Goal: Task Accomplishment & Management: Use online tool/utility

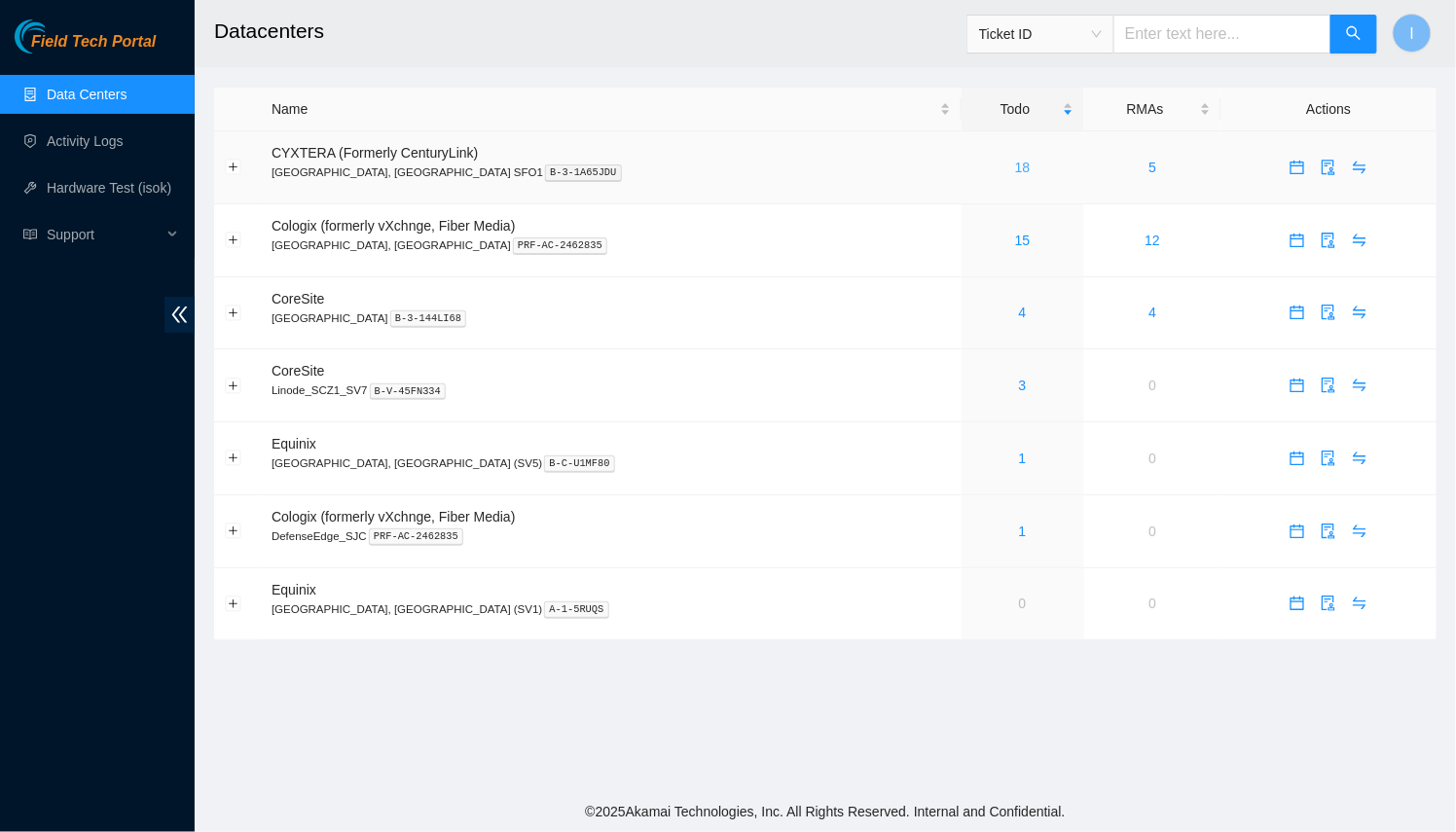
click at [1016, 172] on link "18" at bounding box center [1023, 167] width 16 height 16
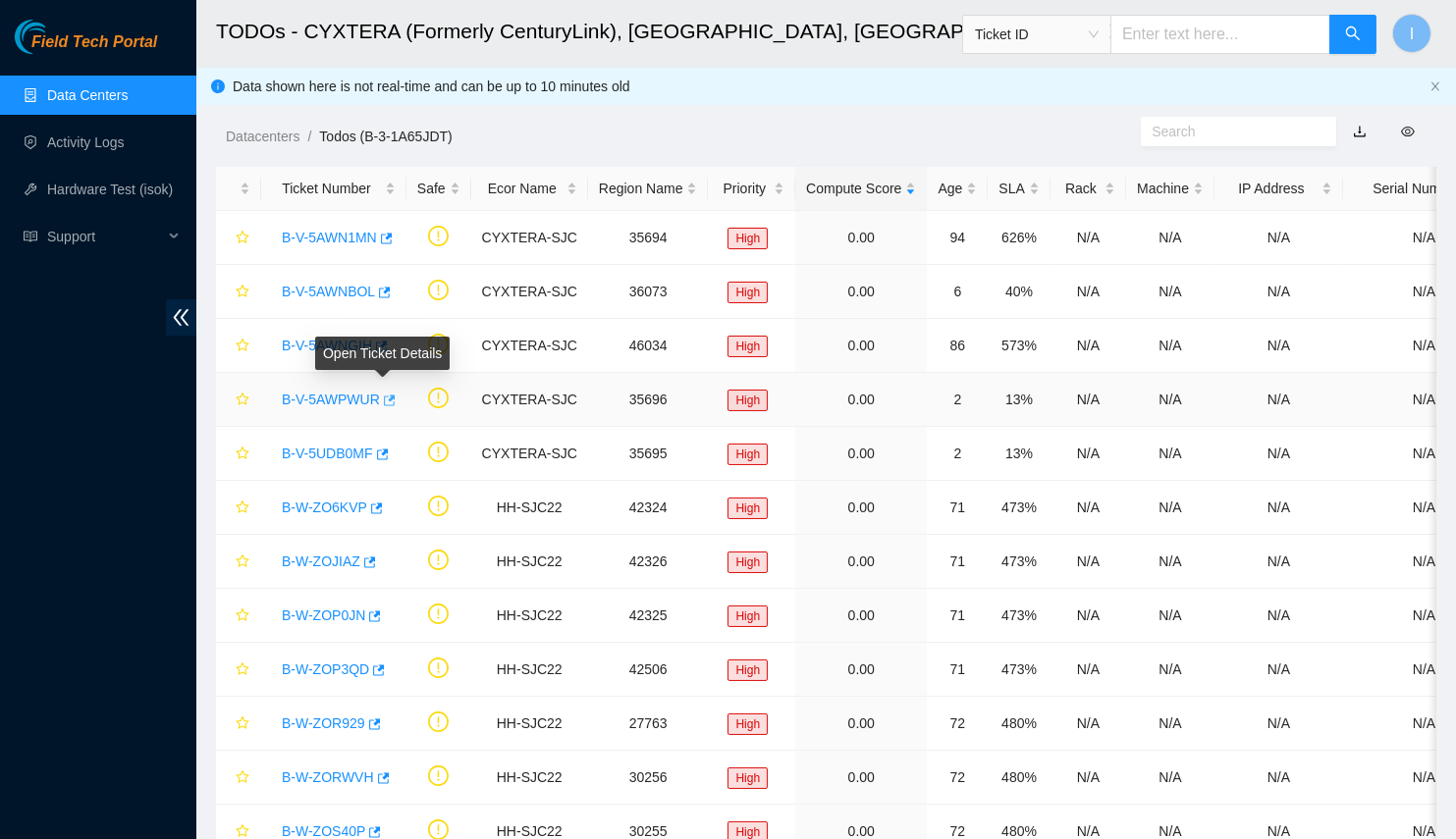
click at [389, 397] on button "button" at bounding box center [388, 401] width 16 height 32
click at [390, 225] on button "button" at bounding box center [385, 239] width 16 height 32
click at [833, 376] on td "0.00" at bounding box center [861, 400] width 132 height 54
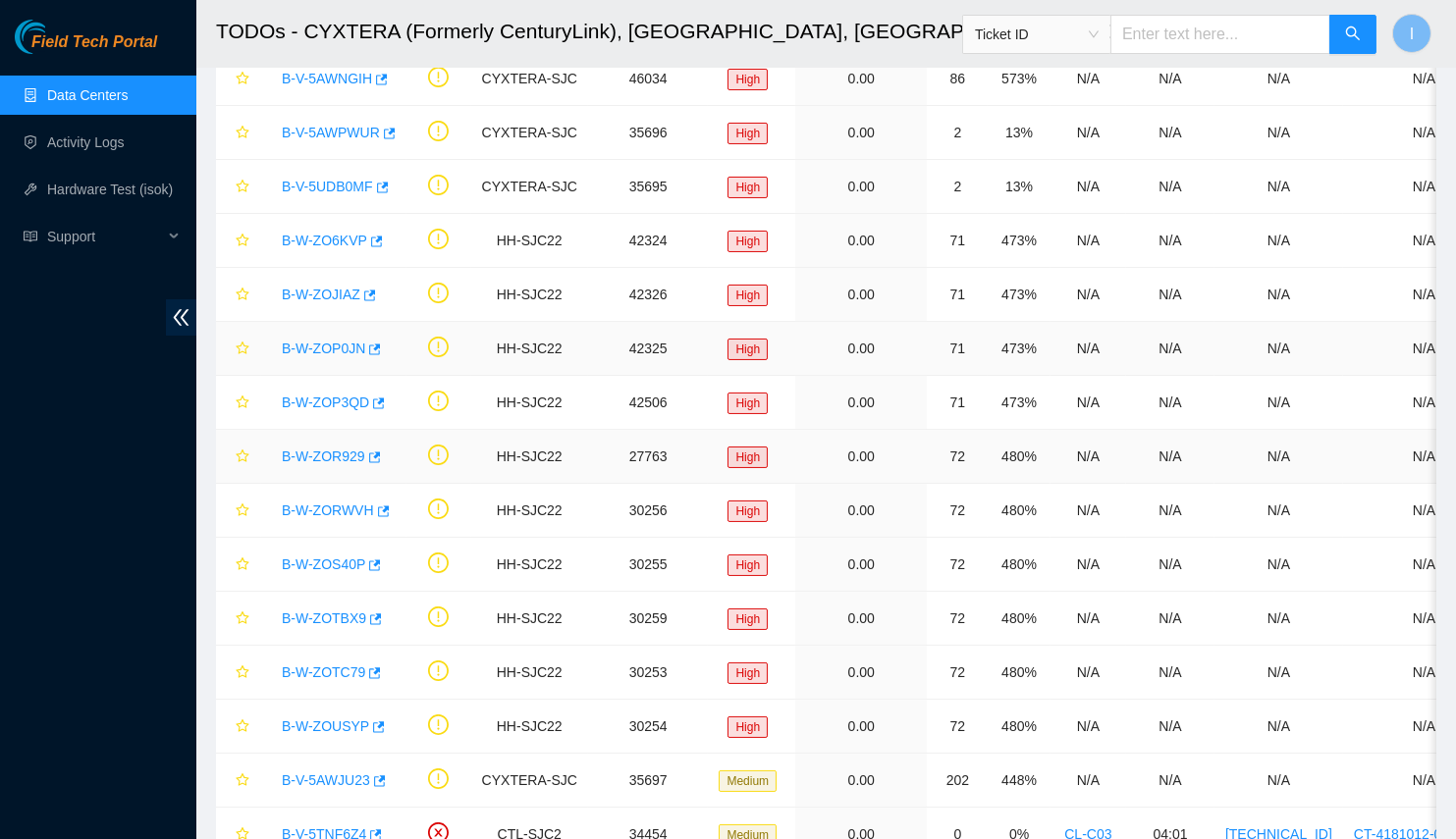
scroll to position [88, 0]
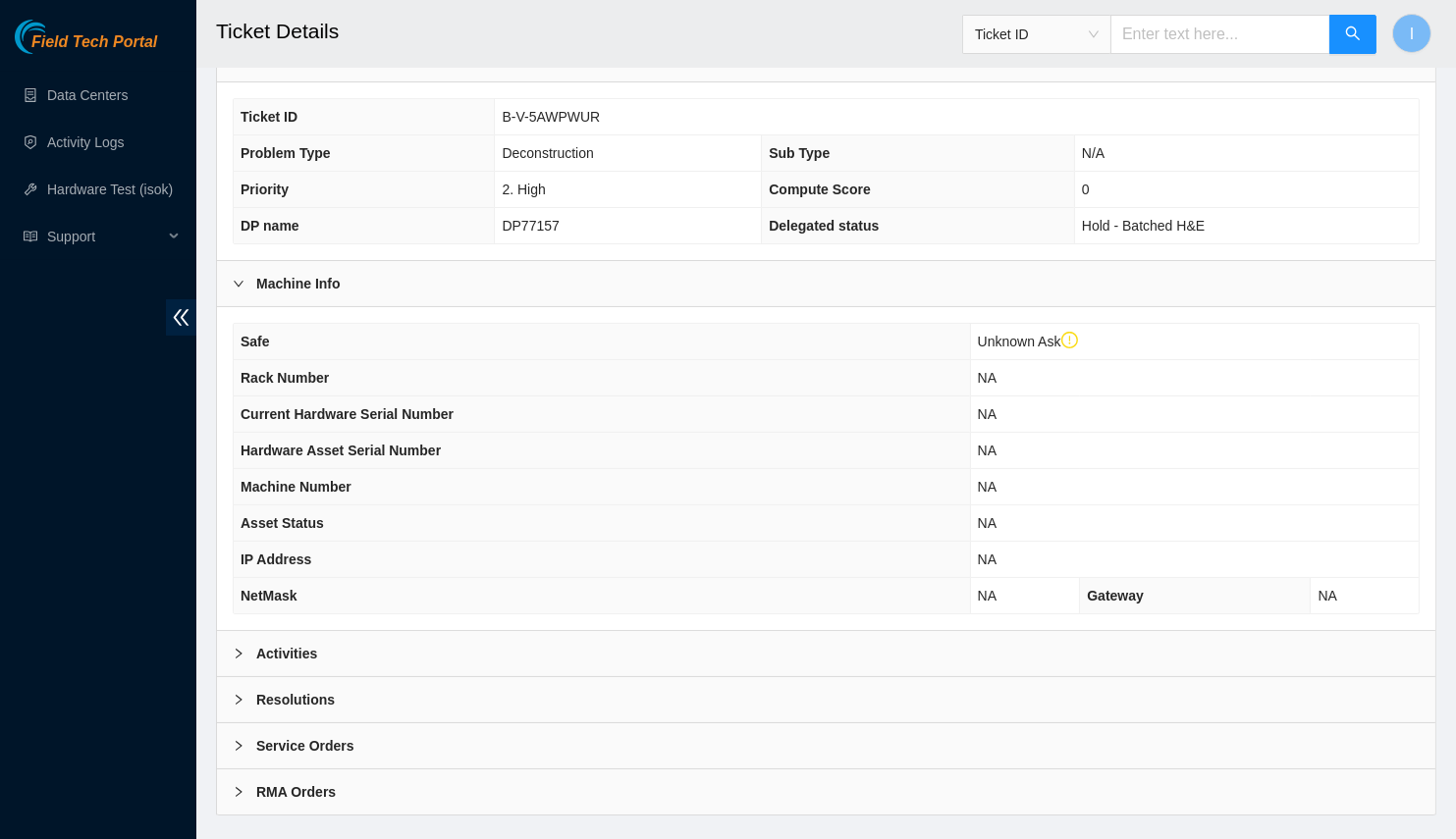
click at [390, 632] on div "Activities" at bounding box center [826, 655] width 1219 height 46
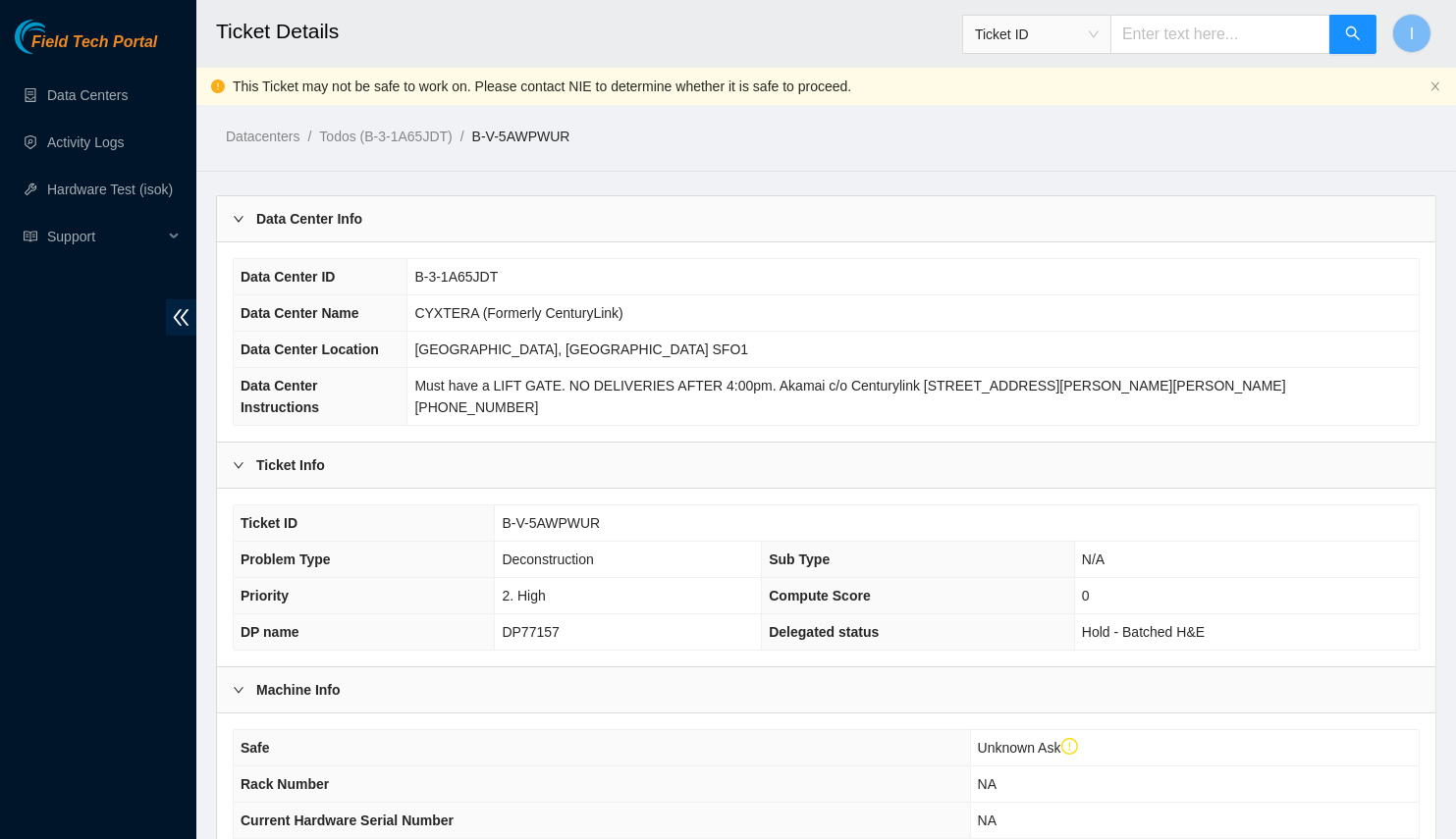
click at [488, 223] on div "Data Center Info" at bounding box center [826, 219] width 1219 height 46
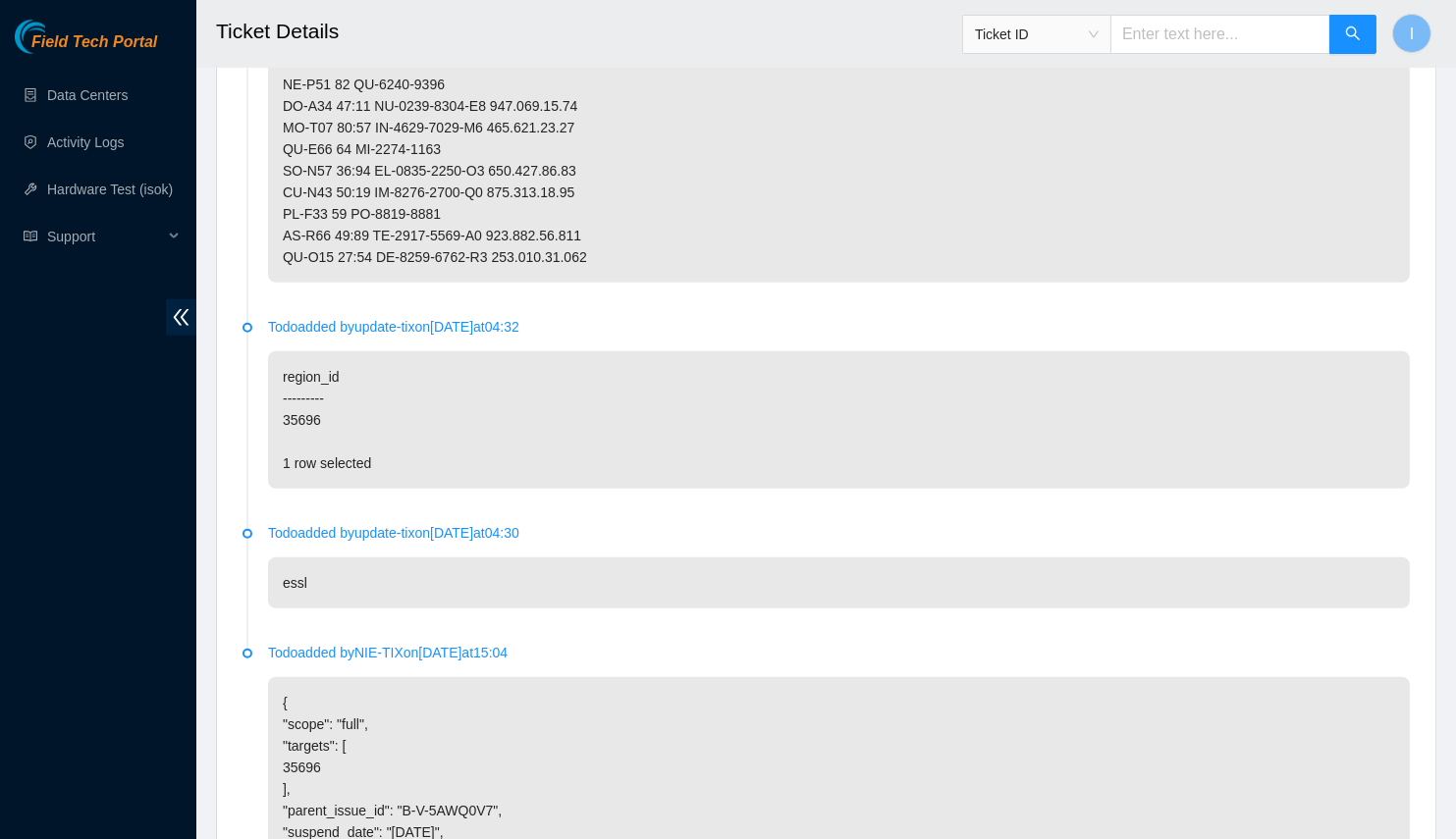
scroll to position [2588, 0]
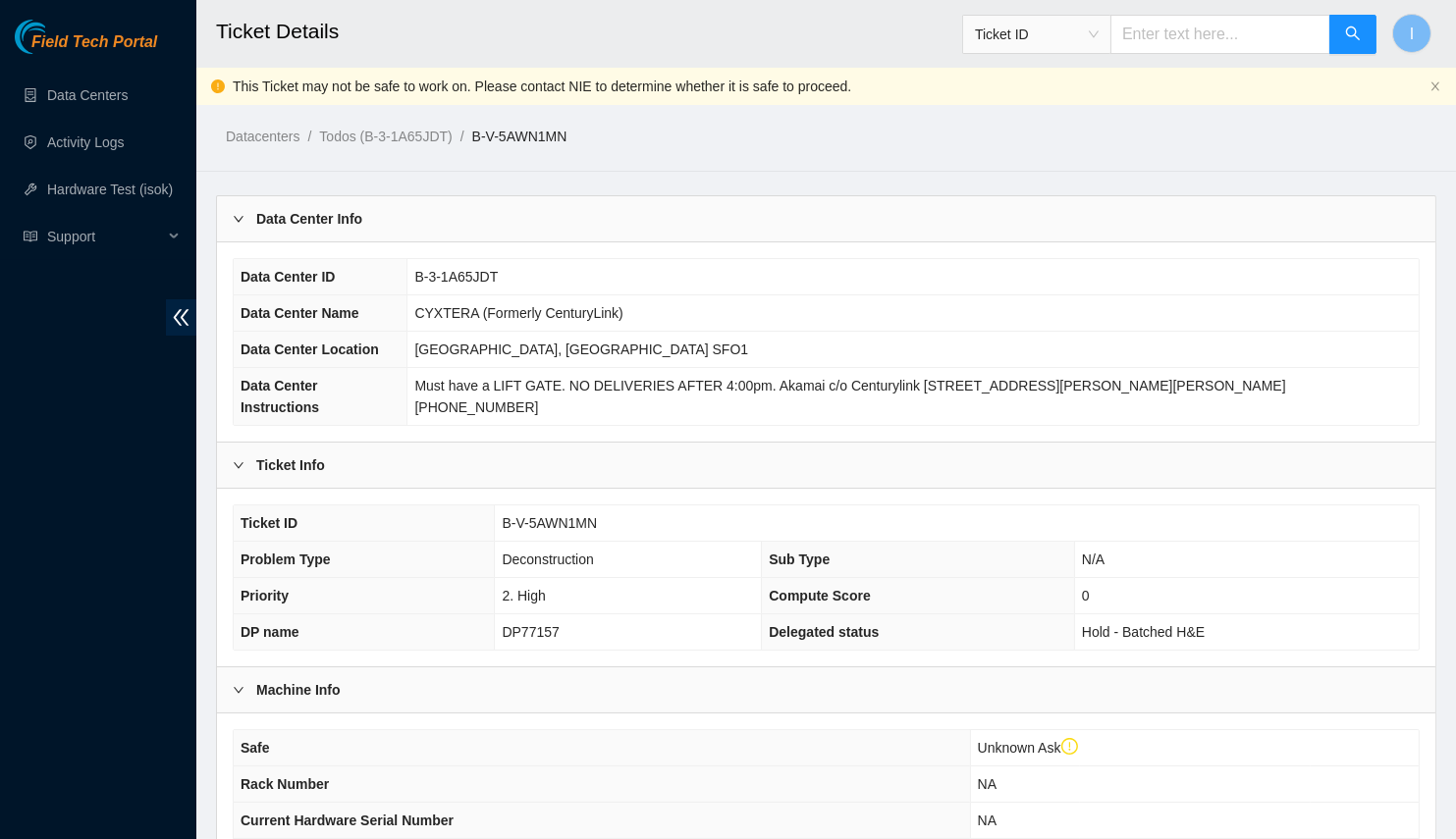
click at [418, 216] on div "Data Center Info" at bounding box center [826, 219] width 1219 height 46
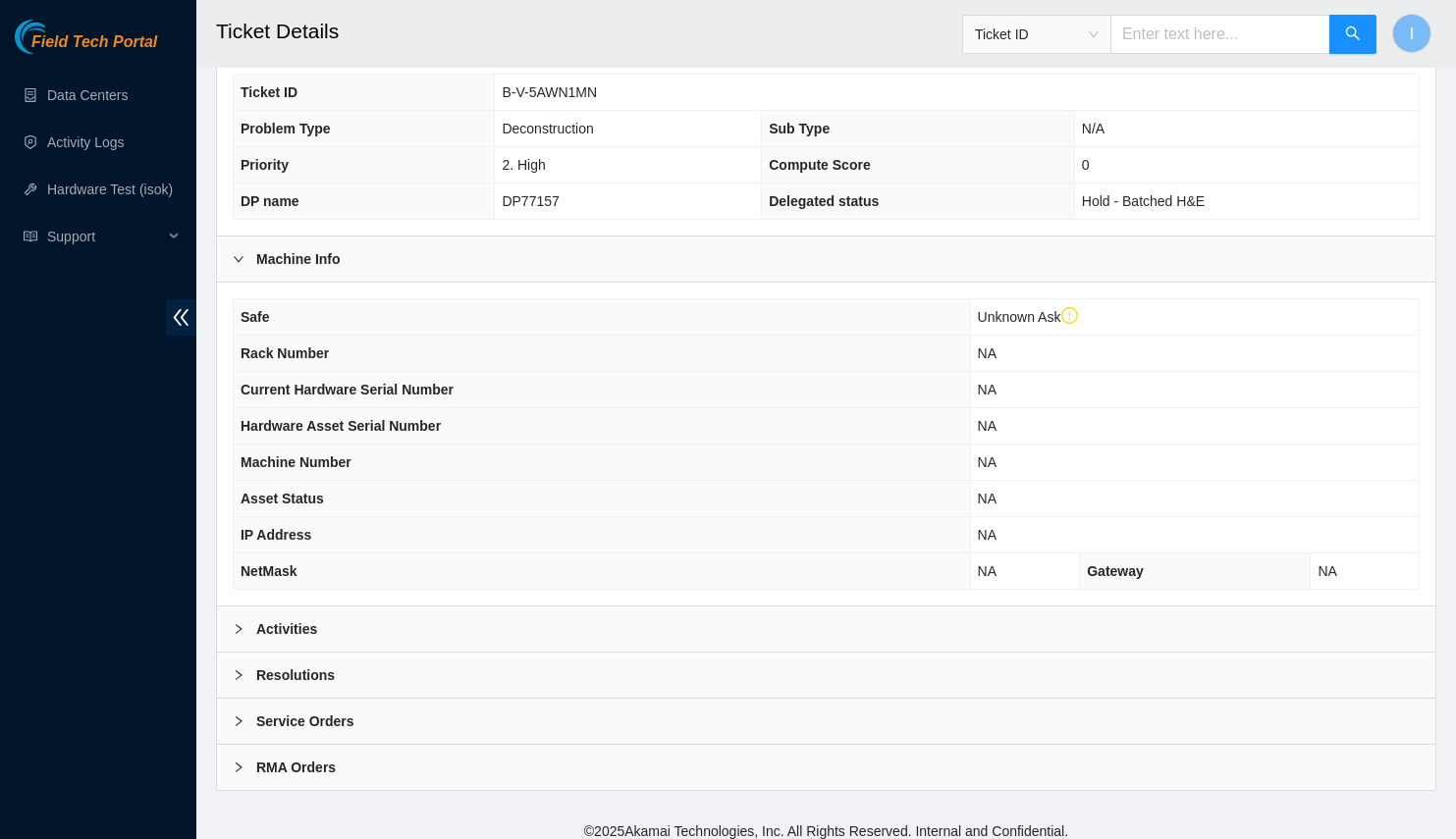
click at [408, 626] on div "Activities" at bounding box center [826, 630] width 1219 height 46
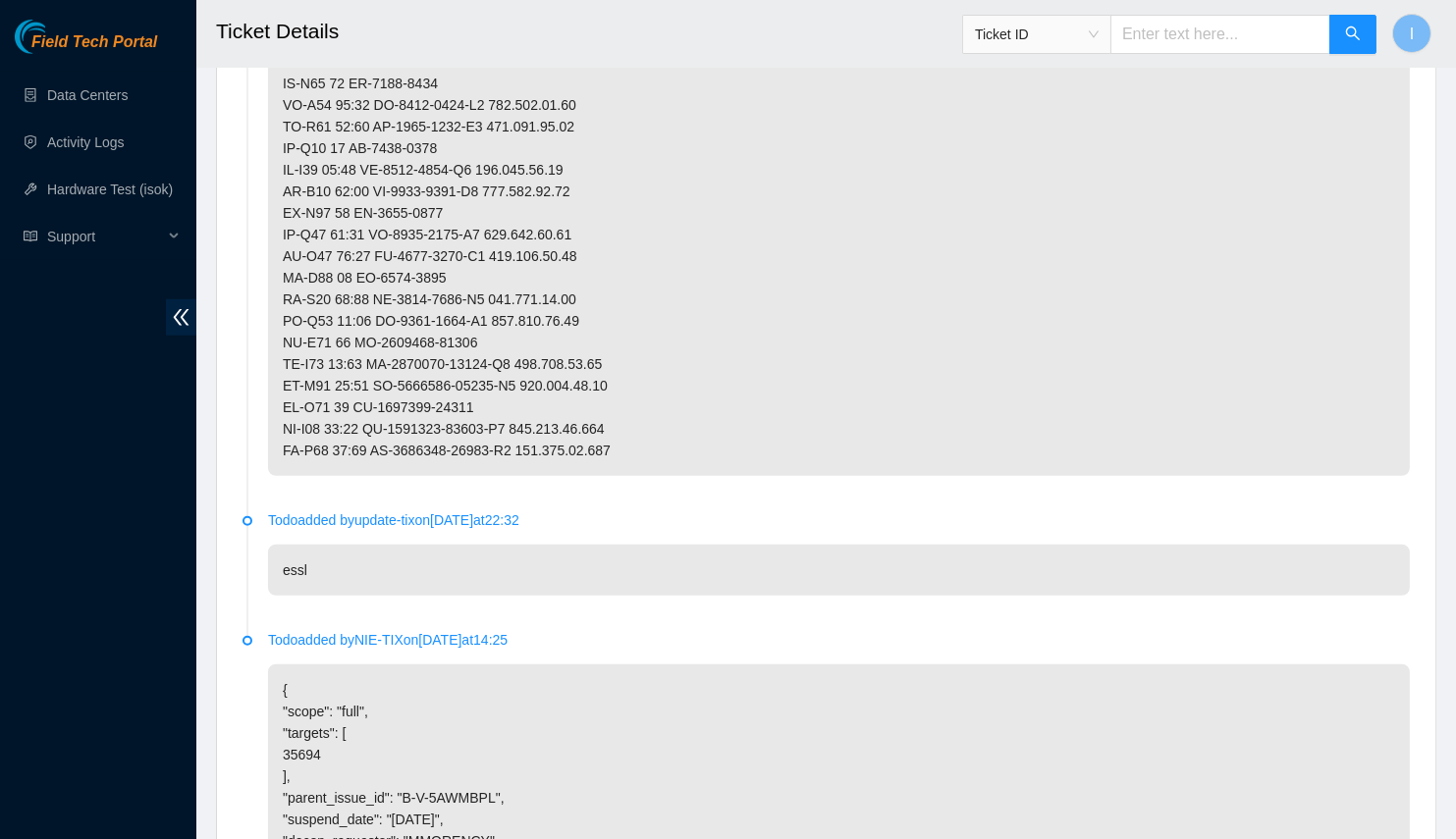
scroll to position [2640, 0]
